Goal: Find specific page/section: Find specific page/section

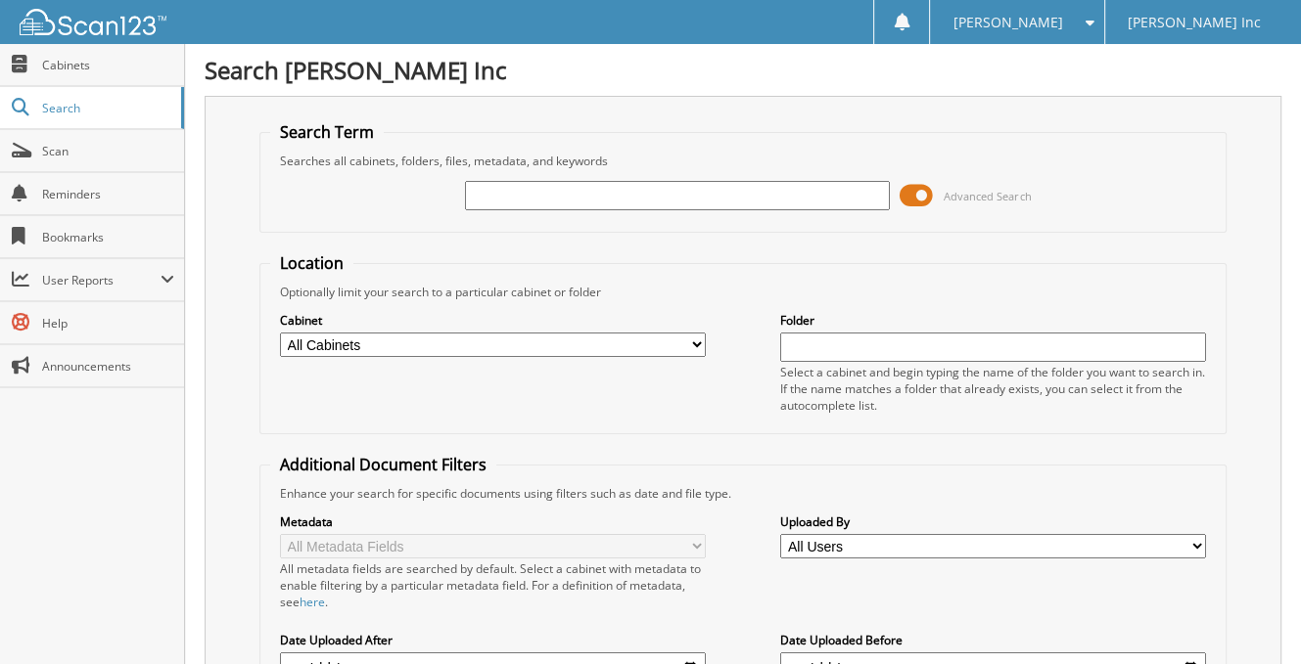
click at [522, 192] on input "text" at bounding box center [678, 195] width 426 height 29
type input "[PERSON_NAME]"
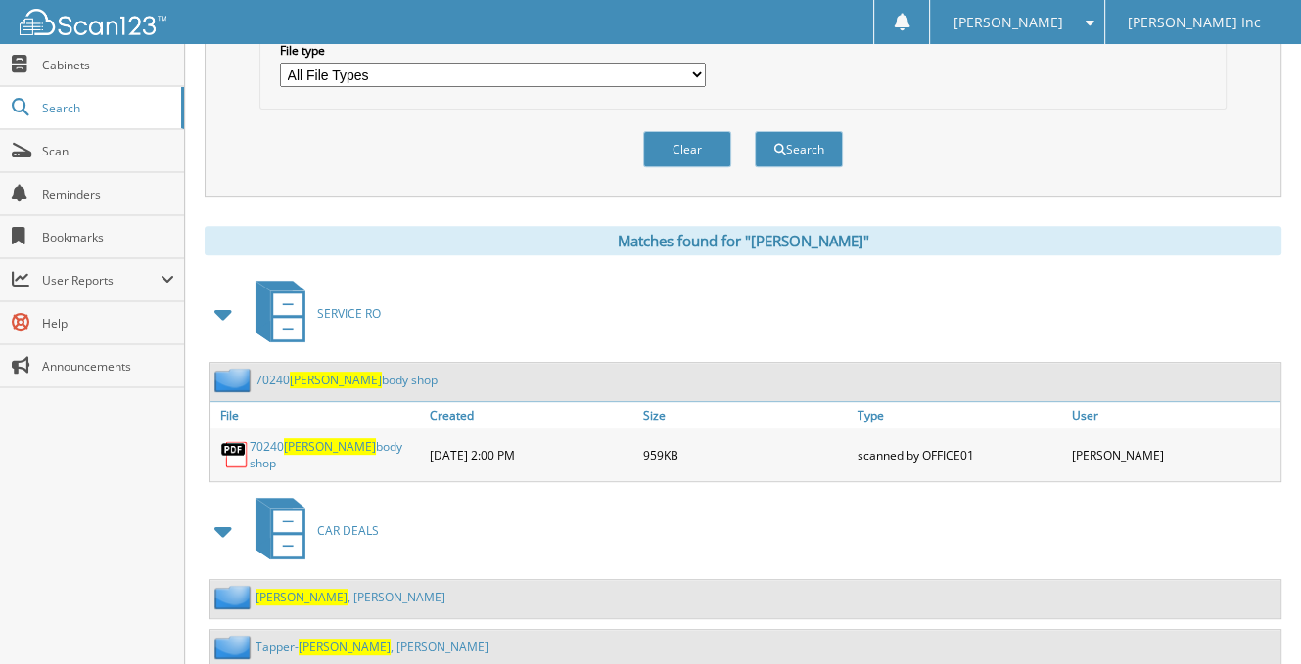
scroll to position [748, 0]
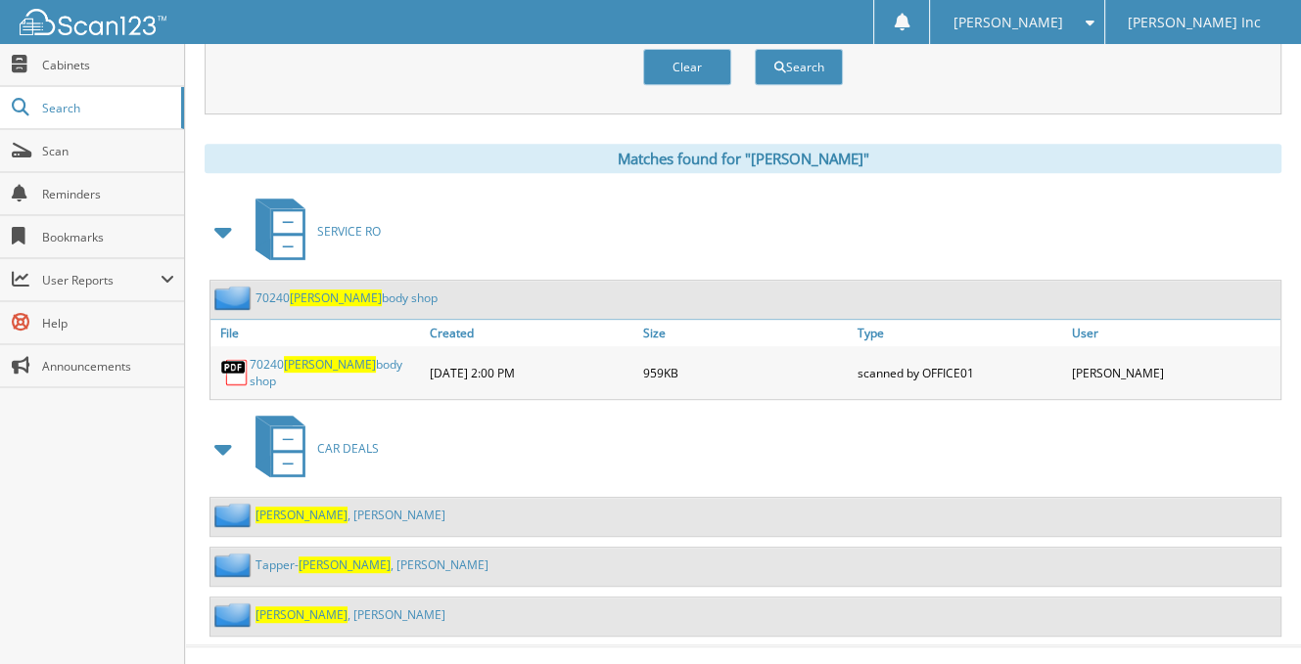
click at [308, 607] on link "[PERSON_NAME]" at bounding box center [350, 615] width 190 height 17
